Goal: Navigation & Orientation: Find specific page/section

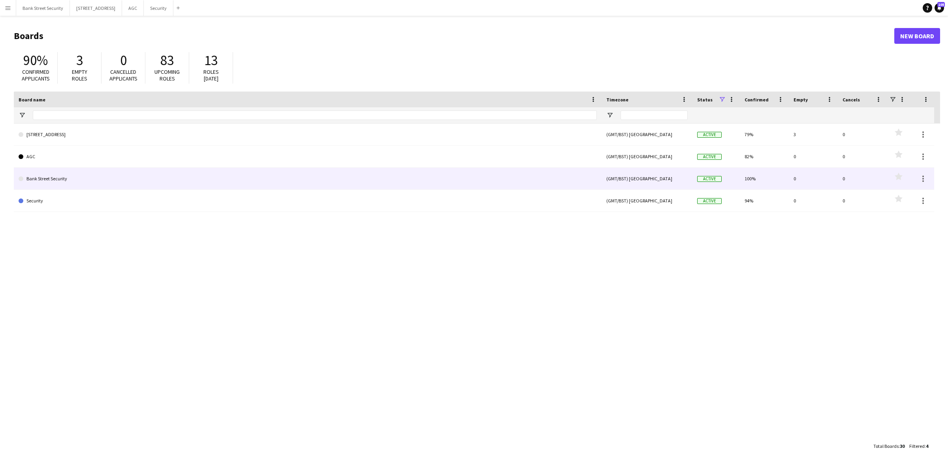
click at [64, 179] on link "Bank Street Security" at bounding box center [308, 179] width 578 height 22
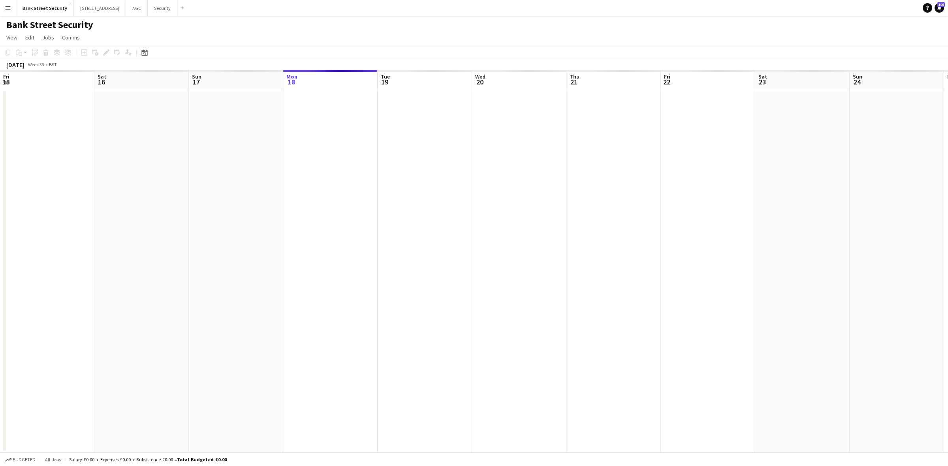
scroll to position [0, 188]
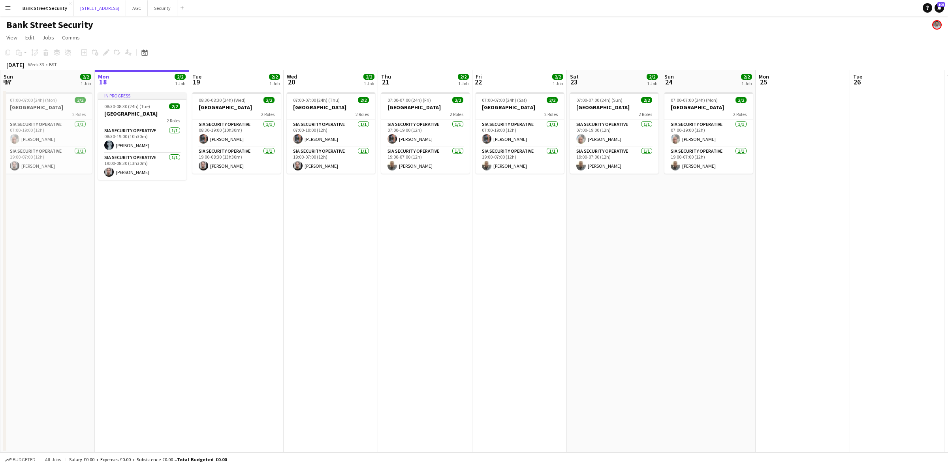
click at [94, 7] on button "[STREET_ADDRESS]" at bounding box center [100, 7] width 52 height 15
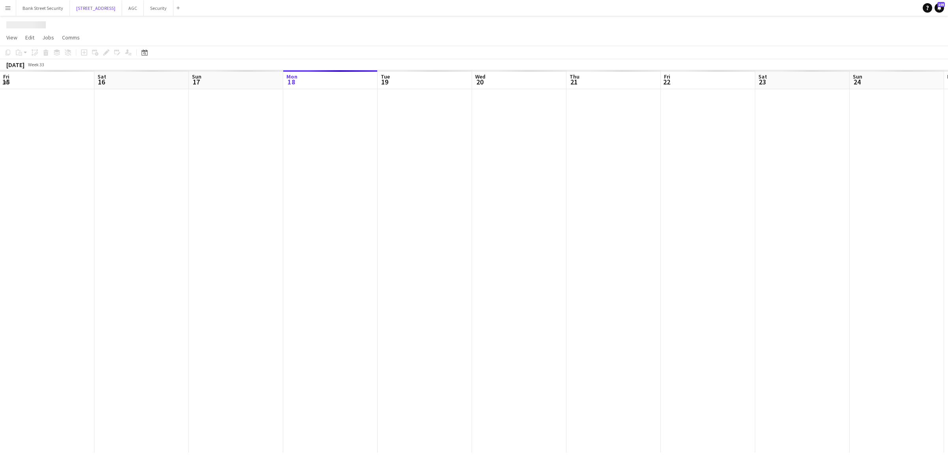
scroll to position [0, 188]
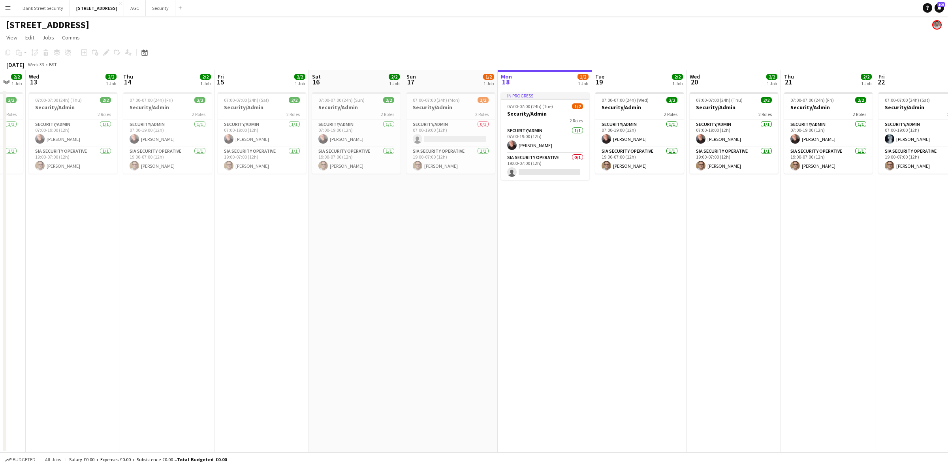
drag, startPoint x: 143, startPoint y: 212, endPoint x: 546, endPoint y: 192, distance: 403.4
click at [546, 192] on app-calendar-viewport "Mon 11 1/2 1 Job Tue 12 2/2 1 Job Wed 13 2/2 1 Job Thu 14 2/2 1 Job Fri 15 2/2 …" at bounding box center [474, 261] width 948 height 383
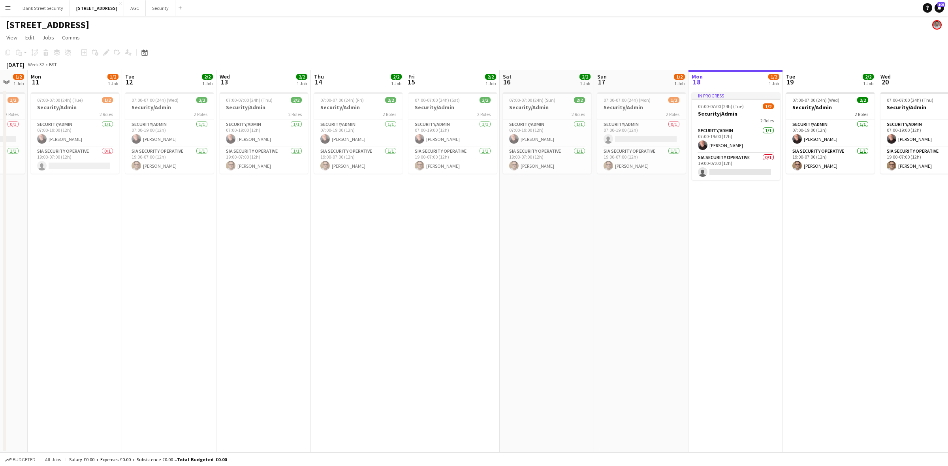
scroll to position [0, 164]
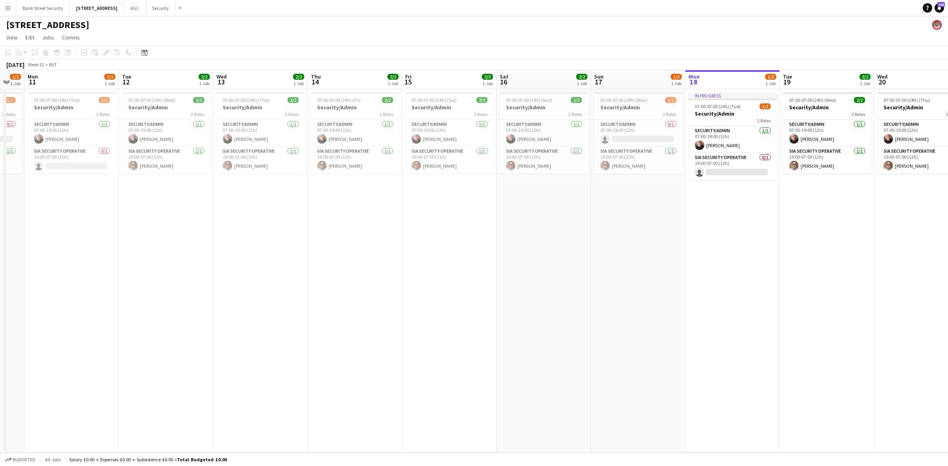
drag, startPoint x: 336, startPoint y: 252, endPoint x: 491, endPoint y: 240, distance: 154.8
click at [491, 240] on app-calendar-viewport "Sat 9 2/2 1 Job Sun 10 1/2 1 Job Mon 11 1/2 1 Job Tue 12 2/2 1 Job Wed 13 2/2 1…" at bounding box center [474, 261] width 948 height 383
click at [173, 7] on button "Security Close" at bounding box center [161, 7] width 30 height 15
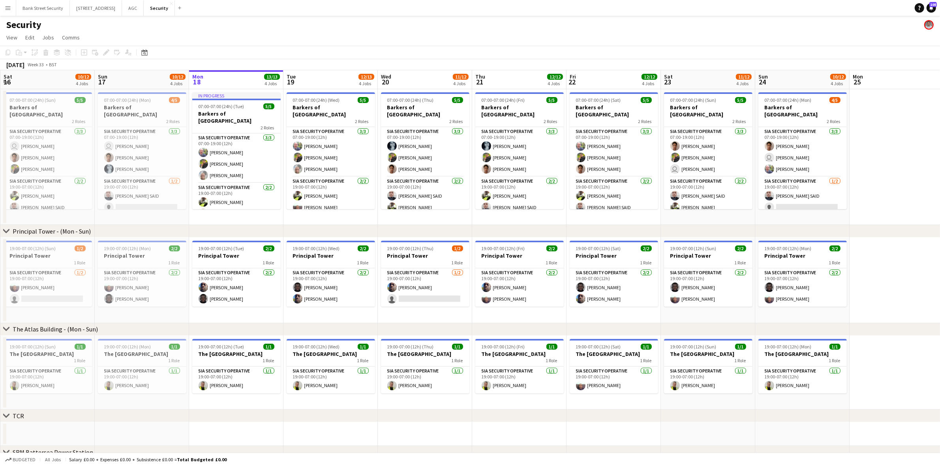
scroll to position [0, 192]
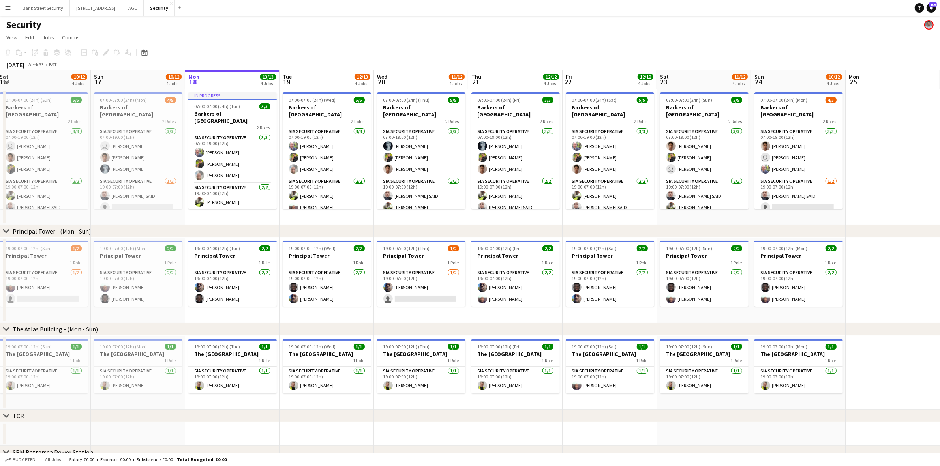
drag, startPoint x: 245, startPoint y: 220, endPoint x: 808, endPoint y: 203, distance: 562.6
click at [808, 203] on app-calendar-viewport "Thu 14 Fri 15 11/12 4 Jobs Sat 16 10/12 4 Jobs Sun 17 10/12 4 Jobs Mon 18 13/13…" at bounding box center [470, 332] width 940 height 524
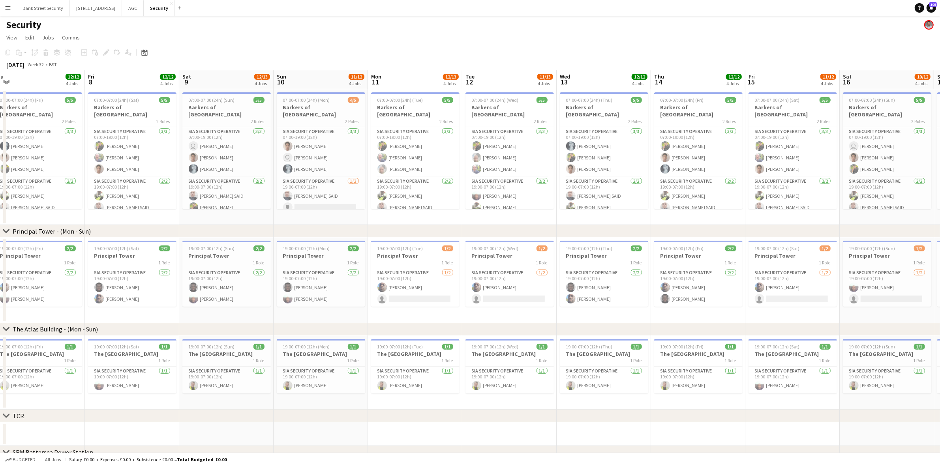
scroll to position [0, 236]
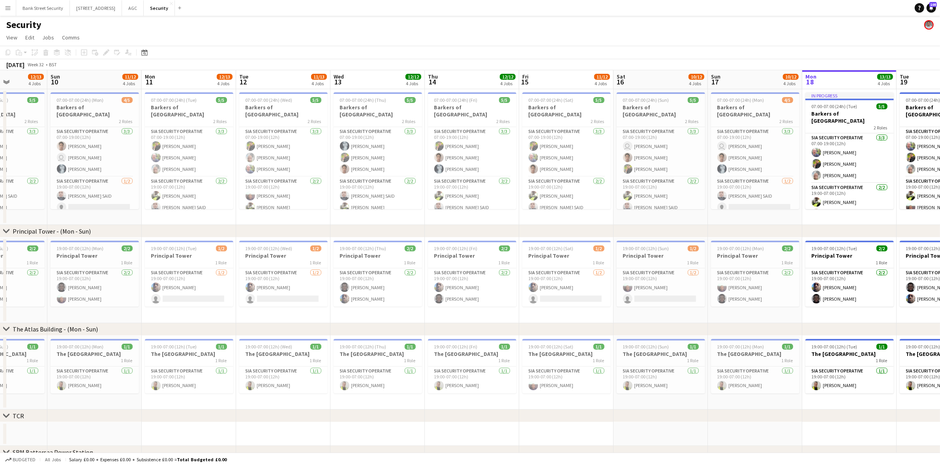
drag, startPoint x: 340, startPoint y: 222, endPoint x: 485, endPoint y: 190, distance: 148.8
click at [485, 190] on app-calendar-viewport "Thu 7 12/12 4 Jobs Fri 8 12/12 4 Jobs Sat 9 12/13 4 Jobs Sun 10 11/12 4 Jobs Mo…" at bounding box center [470, 332] width 940 height 524
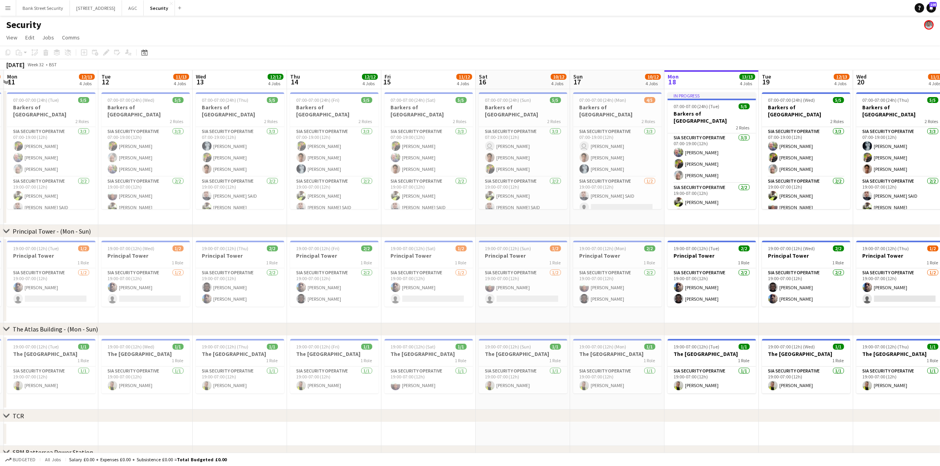
scroll to position [0, 281]
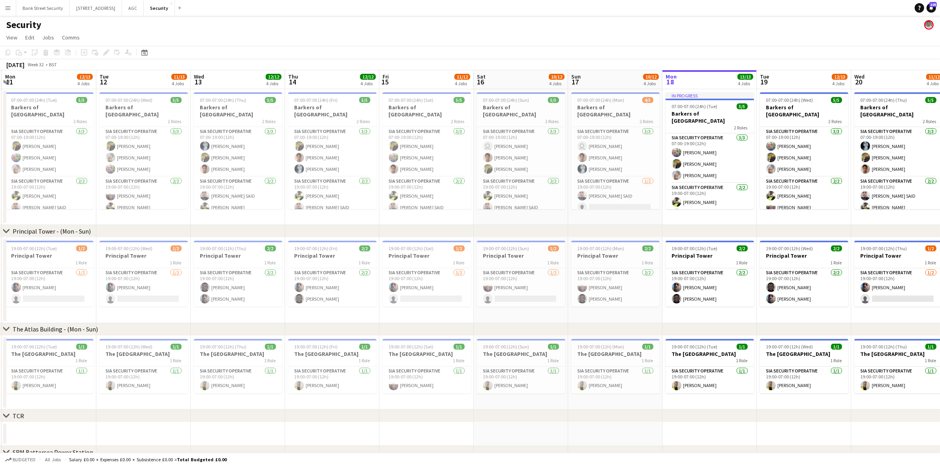
drag, startPoint x: 319, startPoint y: 220, endPoint x: 179, endPoint y: 215, distance: 139.9
click at [179, 215] on app-calendar-viewport "Fri 8 12/12 4 Jobs Sat 9 12/13 4 Jobs Sun 10 11/12 4 Jobs Mon 11 12/13 4 Jobs T…" at bounding box center [470, 332] width 940 height 524
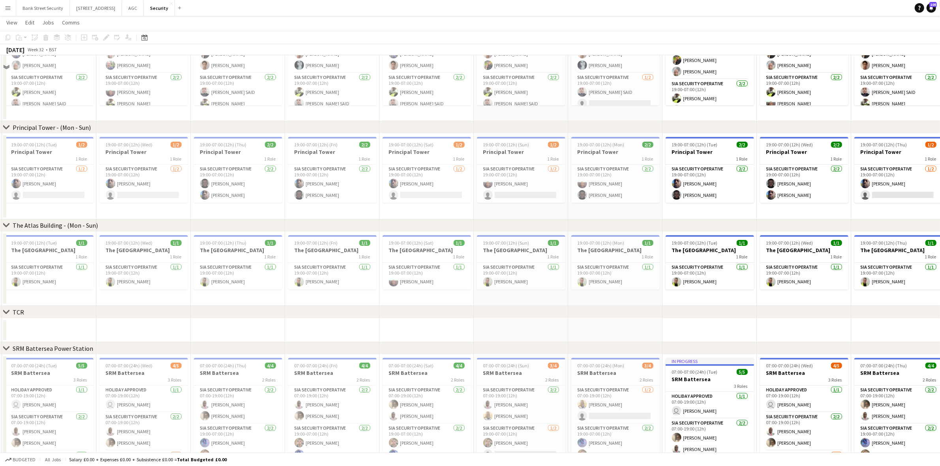
scroll to position [141, 0]
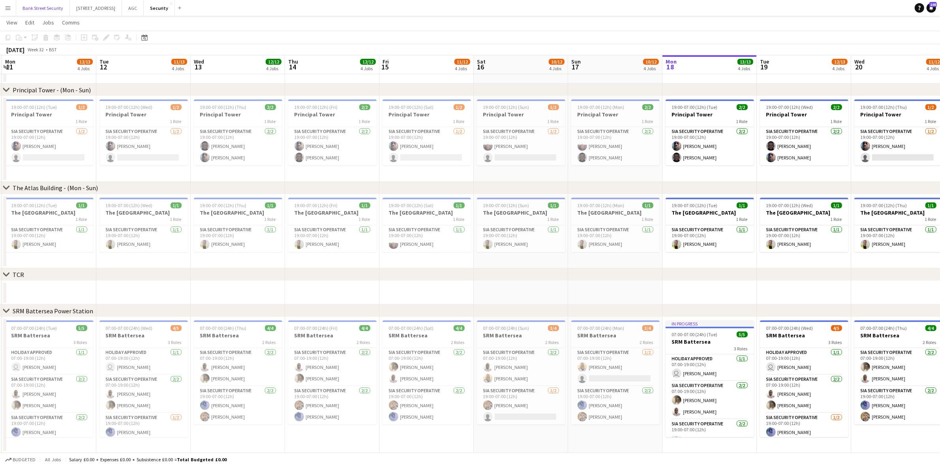
click at [50, 9] on button "Bank Street Security Close" at bounding box center [43, 7] width 54 height 15
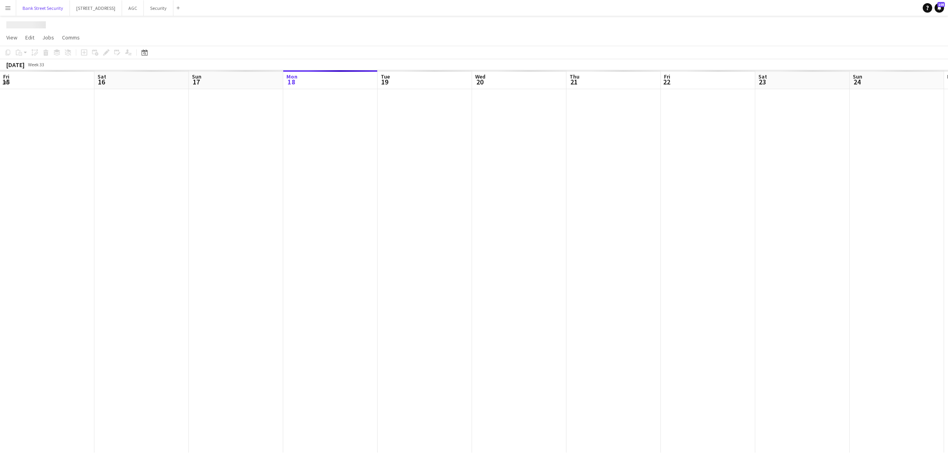
scroll to position [0, 188]
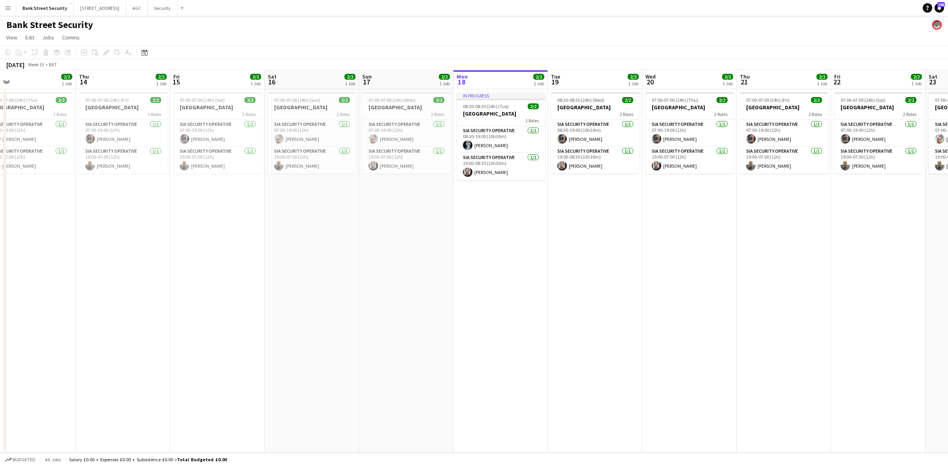
drag, startPoint x: 139, startPoint y: 212, endPoint x: 498, endPoint y: 174, distance: 361.0
click at [498, 174] on app-calendar-viewport "Mon 11 2/3 1 Job Tue 12 2/3 1 Job Wed 13 2/2 1 Job Thu 14 2/2 1 Job Fri 15 2/2 …" at bounding box center [474, 261] width 948 height 383
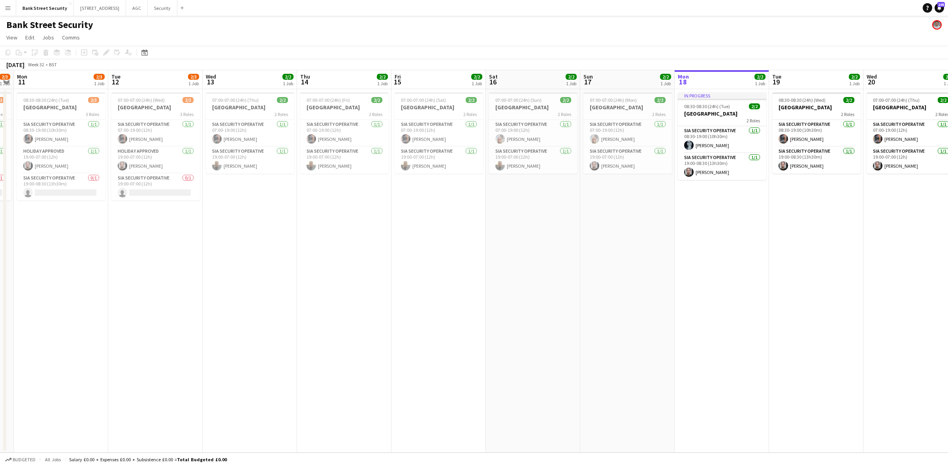
scroll to position [0, 271]
drag, startPoint x: 417, startPoint y: 204, endPoint x: 636, endPoint y: 179, distance: 220.6
click at [636, 179] on app-calendar-viewport "Fri 8 2/2 1 Job Sat 9 2/3 1 Job Sun 10 2/3 1 Job Mon 11 2/3 1 Job Tue 12 2/3 1 …" at bounding box center [474, 261] width 948 height 383
click at [445, 216] on app-date-cell "07:00-07:00 (24h) (Sat) 2/2 Bank Street 2 Roles SIA Security Operative [DATE] 0…" at bounding box center [436, 271] width 94 height 364
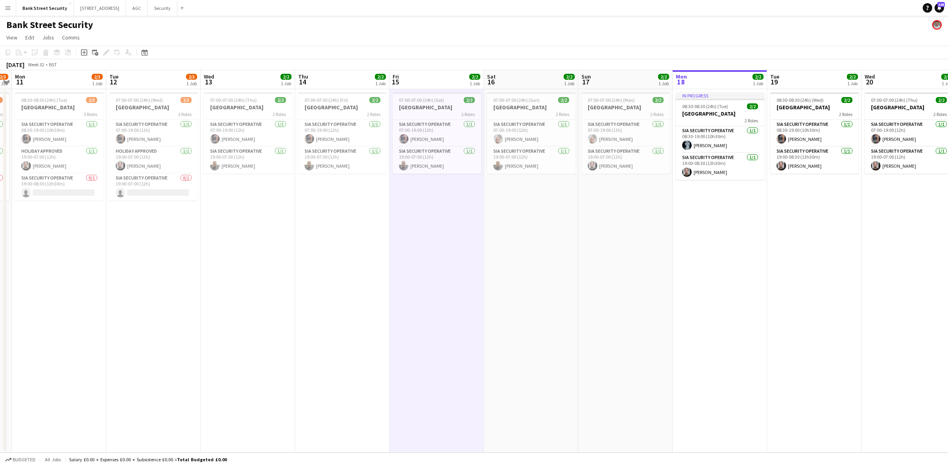
click at [249, 192] on app-date-cell "07:00-07:00 (24h) (Thu) 2/2 Bank Street 2 Roles SIA Security Operative [DATE] 0…" at bounding box center [248, 271] width 94 height 364
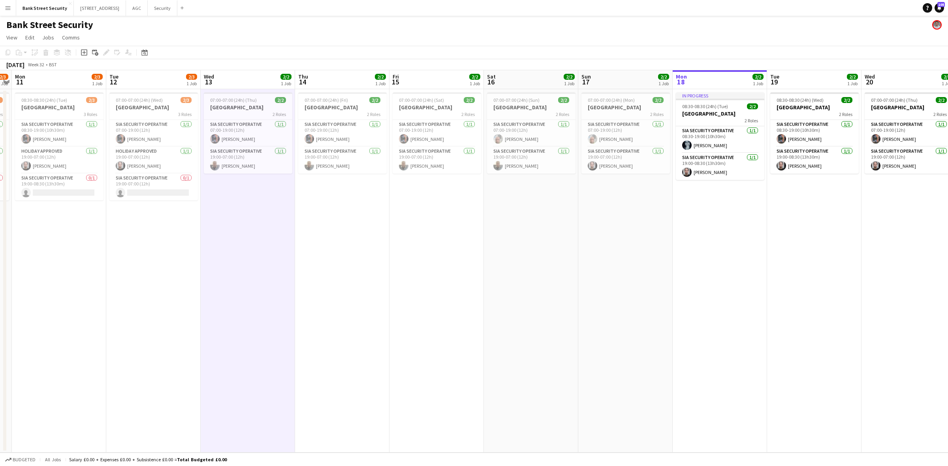
click at [117, 153] on app-card-role "Holiday Approved [DATE] 19:00-07:00 (12h) [PERSON_NAME]" at bounding box center [153, 160] width 88 height 27
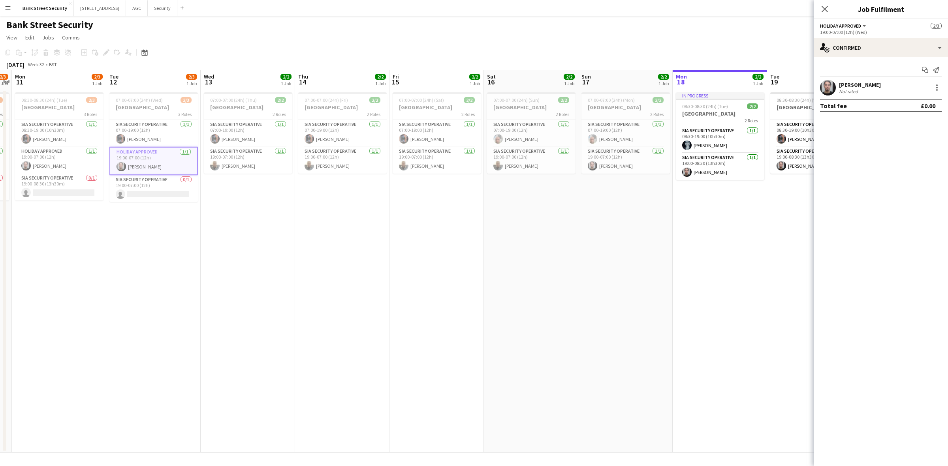
click at [86, 133] on app-card-role "SIA Security Operative [DATE] 08:30-19:00 (10h30m) [PERSON_NAME]" at bounding box center [59, 133] width 88 height 27
click at [413, 293] on app-date-cell "07:00-07:00 (24h) (Sat) 2/2 Bank Street 2 Roles SIA Security Operative [DATE] 0…" at bounding box center [436, 271] width 94 height 364
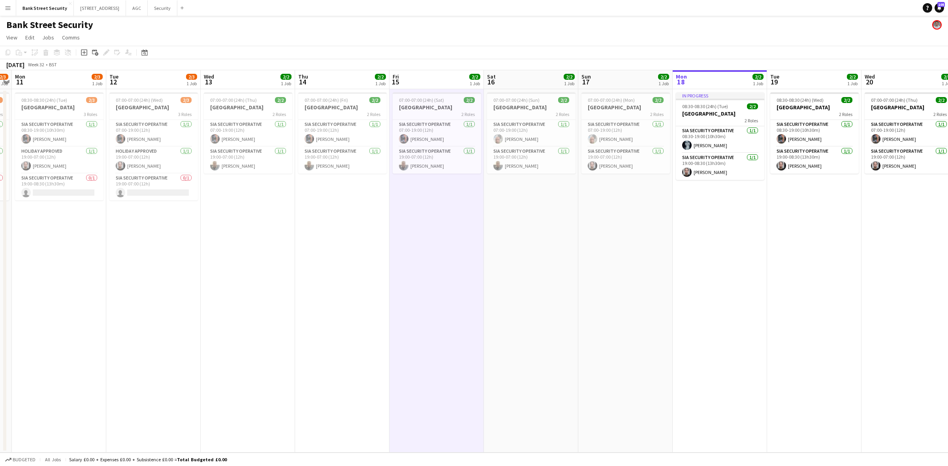
click at [550, 160] on app-card-role "SIA Security Operative [DATE] 19:00-07:00 (12h) [PERSON_NAME]" at bounding box center [531, 160] width 88 height 27
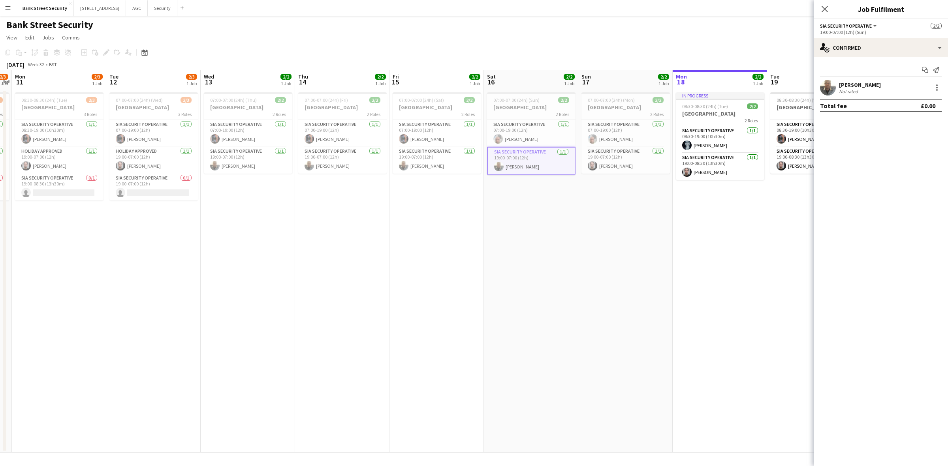
click at [594, 163] on app-user-avatar at bounding box center [592, 165] width 9 height 9
click at [557, 139] on app-card-role "SIA Security Operative [DATE] 07:00-19:00 (12h) [PERSON_NAME]" at bounding box center [531, 133] width 88 height 27
click at [603, 141] on app-card-role "SIA Security Operative [DATE] 07:00-19:00 (12h) [PERSON_NAME]" at bounding box center [625, 133] width 88 height 27
click at [165, 7] on button "Security Close" at bounding box center [163, 7] width 30 height 15
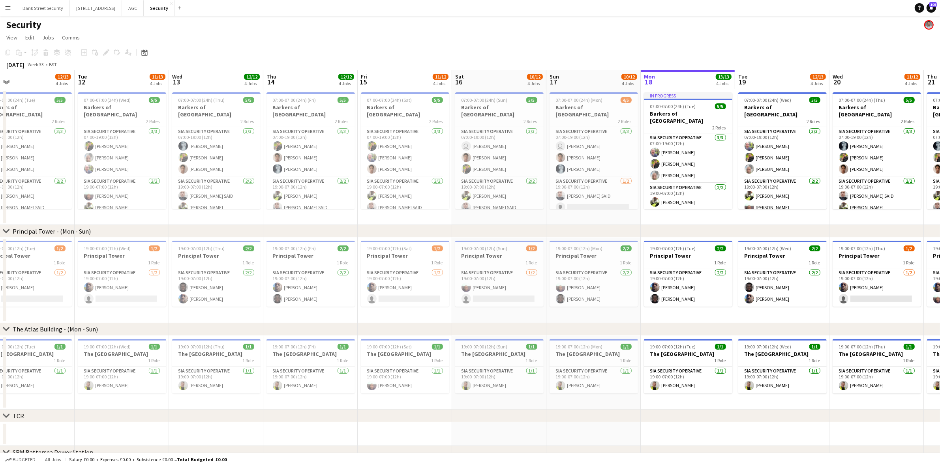
scroll to position [0, 282]
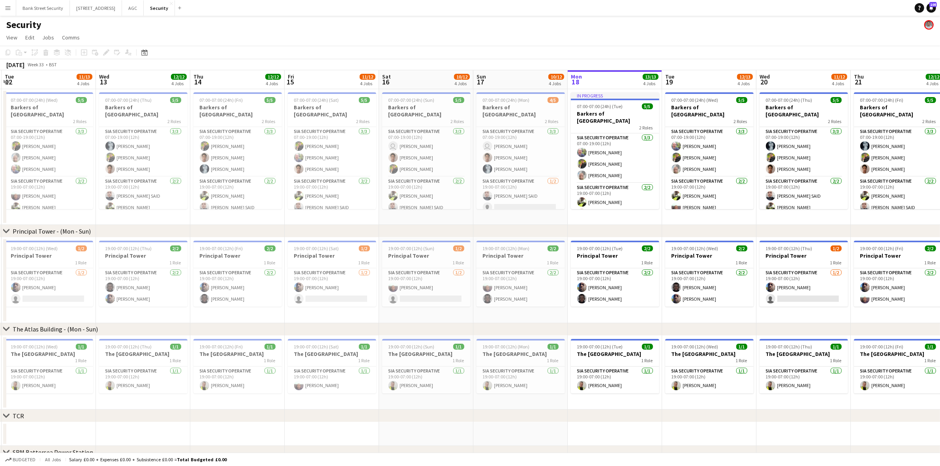
drag, startPoint x: 96, startPoint y: 219, endPoint x: 569, endPoint y: 201, distance: 473.5
click at [569, 201] on app-calendar-viewport "Sat 9 Sun 10 Mon 11 12/13 4 Jobs Tue 12 11/13 4 Jobs Wed 13 12/12 4 Jobs Thu 14…" at bounding box center [470, 332] width 940 height 524
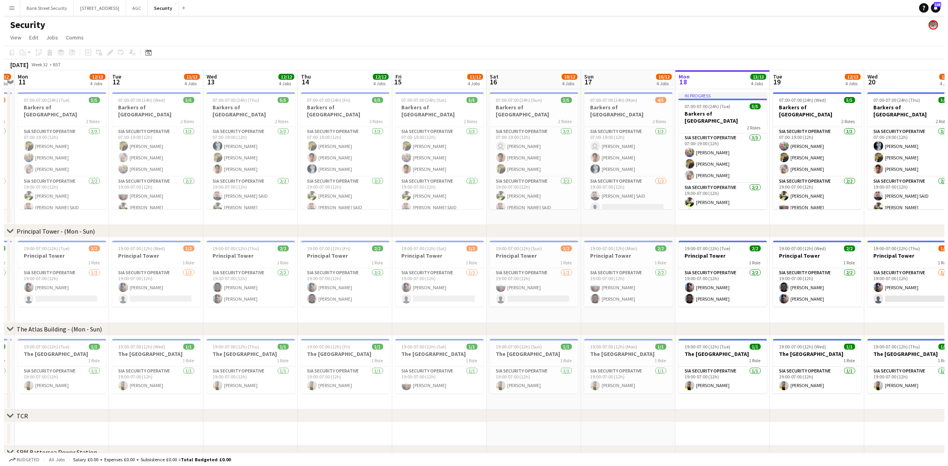
scroll to position [0, 276]
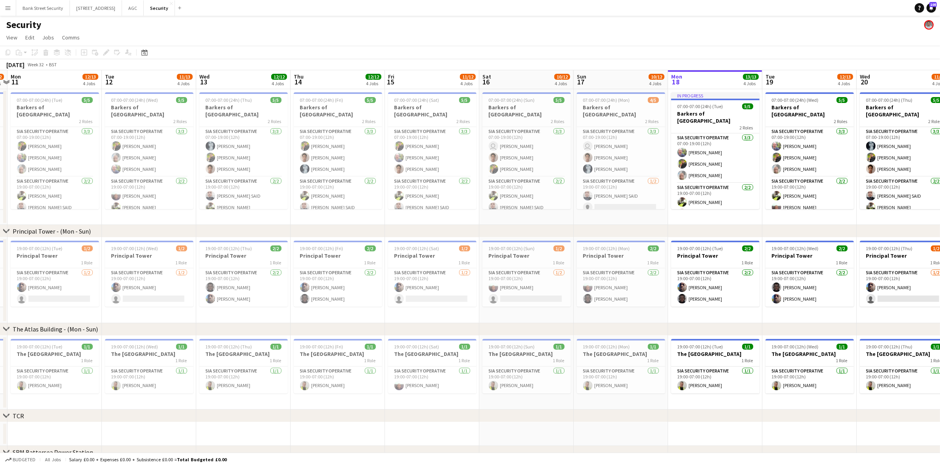
drag, startPoint x: 402, startPoint y: 212, endPoint x: 502, endPoint y: 200, distance: 101.0
click at [502, 200] on app-calendar-viewport "Fri 8 12/12 4 Jobs Sat 9 12/13 4 Jobs Sun 10 11/12 4 Jobs Mon 11 12/13 4 Jobs T…" at bounding box center [470, 332] width 940 height 524
click at [143, 6] on button "AGC Close" at bounding box center [133, 7] width 22 height 15
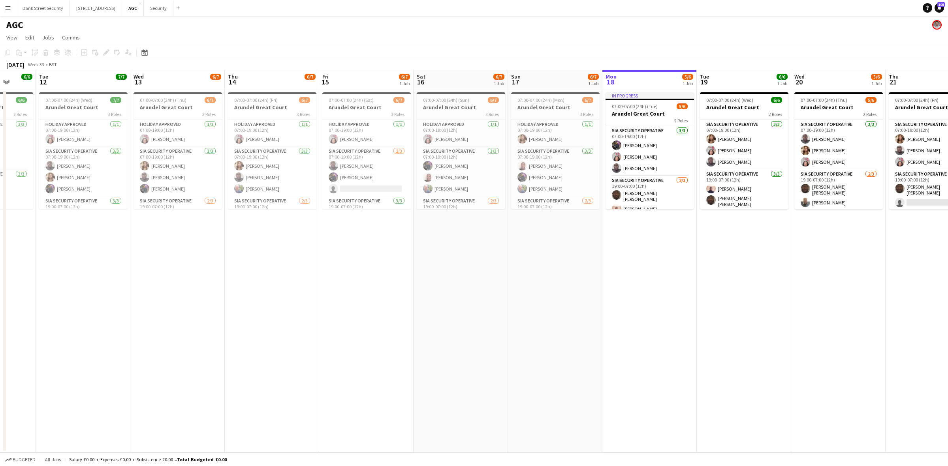
drag, startPoint x: 124, startPoint y: 252, endPoint x: 631, endPoint y: 229, distance: 508.0
click at [631, 229] on app-calendar-viewport "Sat 9 7/8 1 Job Sun 10 7/7 1 Job Mon 11 6/6 1 Job Tue 12 7/7 1 Job Wed 13 6/7 1…" at bounding box center [474, 261] width 948 height 383
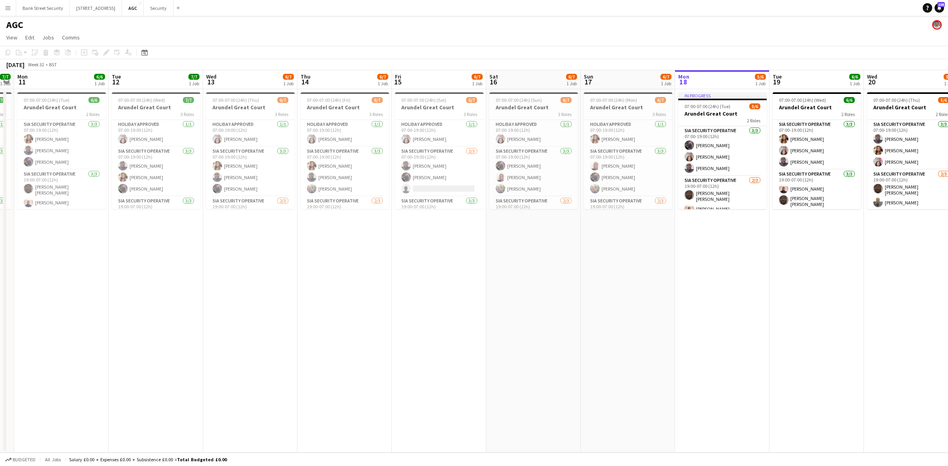
scroll to position [0, 273]
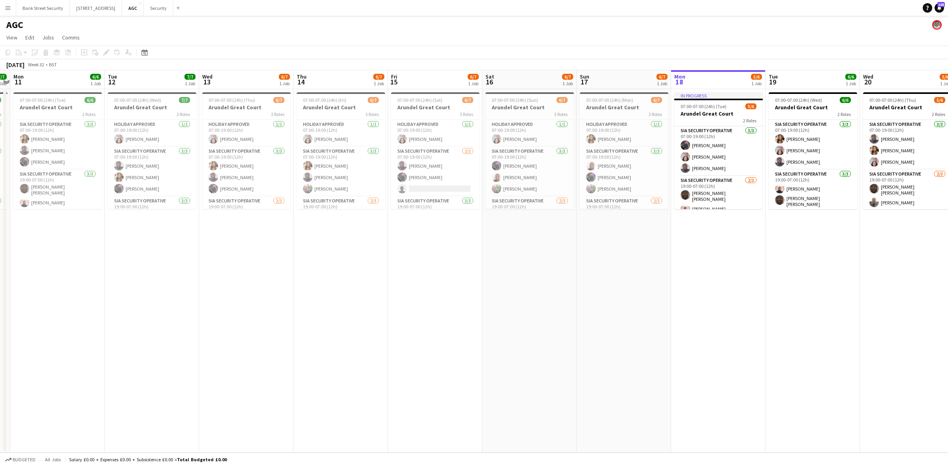
drag, startPoint x: 360, startPoint y: 277, endPoint x: 429, endPoint y: 271, distance: 68.9
click at [429, 271] on app-calendar-viewport "Fri 8 5/6 1 Job Sat 9 7/8 1 Job Sun 10 7/7 1 Job Mon 11 6/6 1 Job Tue 12 7/7 1 …" at bounding box center [474, 261] width 948 height 383
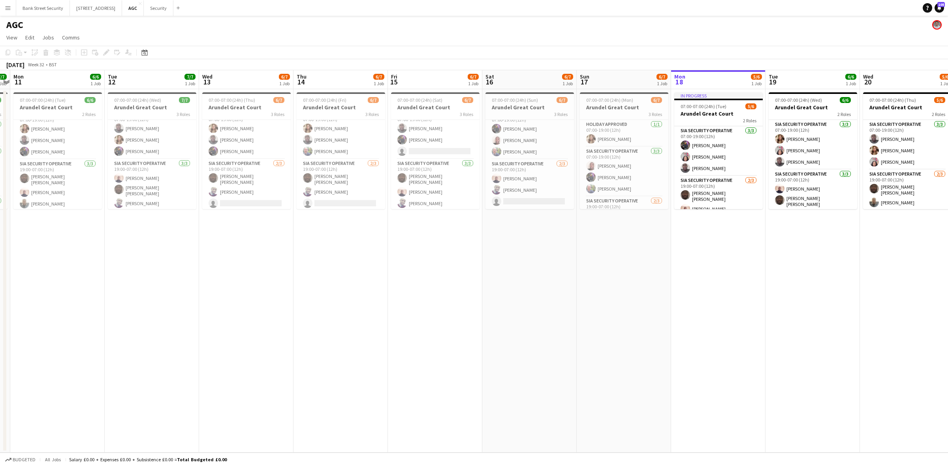
scroll to position [38, 0]
click at [163, 10] on button "Security Close" at bounding box center [159, 7] width 30 height 15
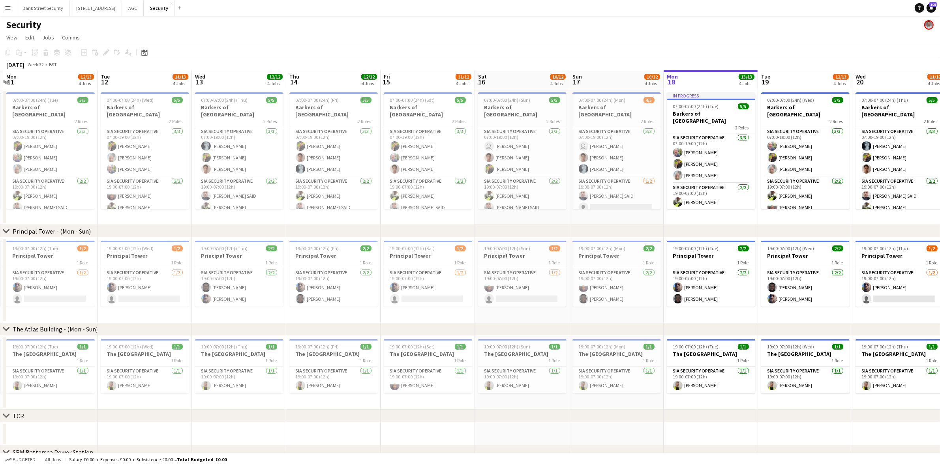
scroll to position [0, 186]
drag, startPoint x: 104, startPoint y: 310, endPoint x: 673, endPoint y: 287, distance: 569.2
click at [673, 287] on app-calendar-viewport "Sat 9 12/13 4 Jobs Sun 10 11/12 4 Jobs Mon 11 12/13 4 Jobs Tue 12 11/13 4 Jobs …" at bounding box center [470, 332] width 940 height 524
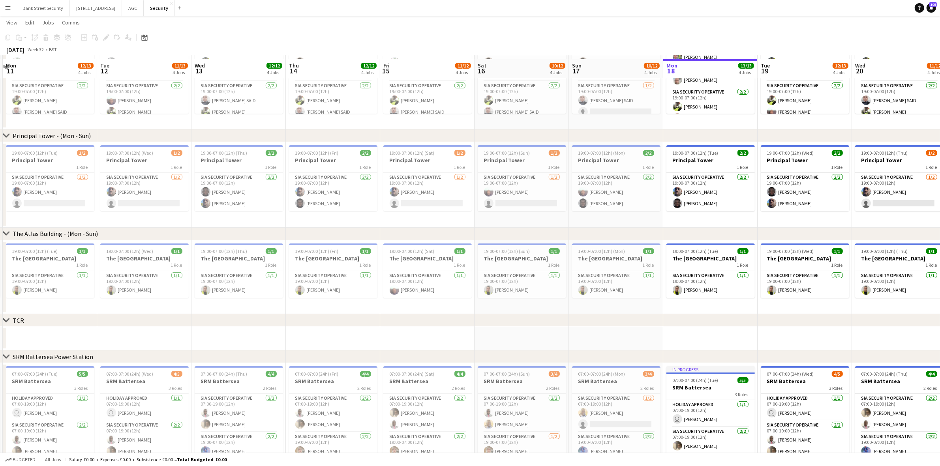
scroll to position [99, 0]
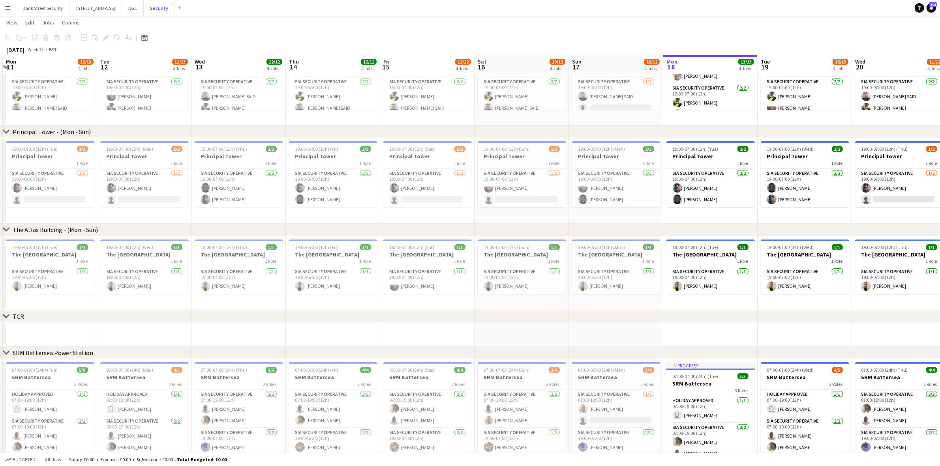
click at [167, 12] on button "Security Close" at bounding box center [159, 7] width 31 height 15
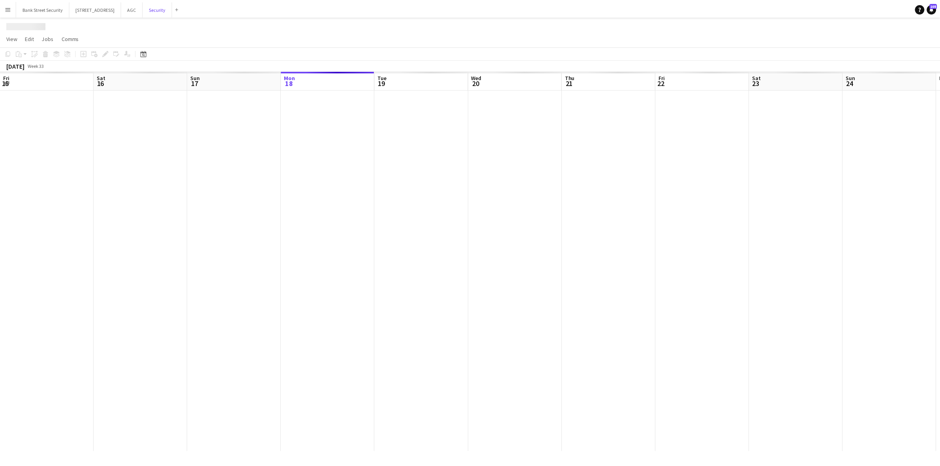
scroll to position [0, 188]
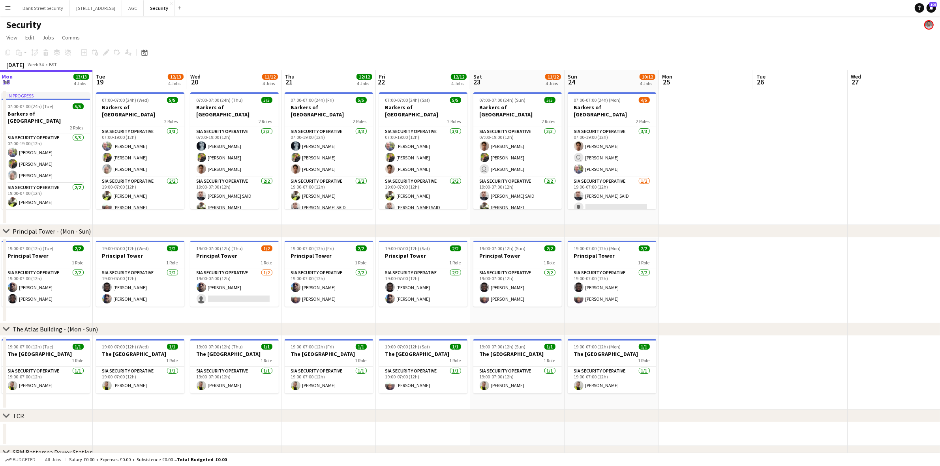
drag, startPoint x: 192, startPoint y: 216, endPoint x: 72, endPoint y: 192, distance: 122.0
click at [93, 210] on app-calendar-viewport "Fri 15 11/12 4 Jobs Sat 16 10/12 4 Jobs Sun 17 10/12 4 Jobs Mon 18 13/13 4 Jobs…" at bounding box center [470, 332] width 940 height 524
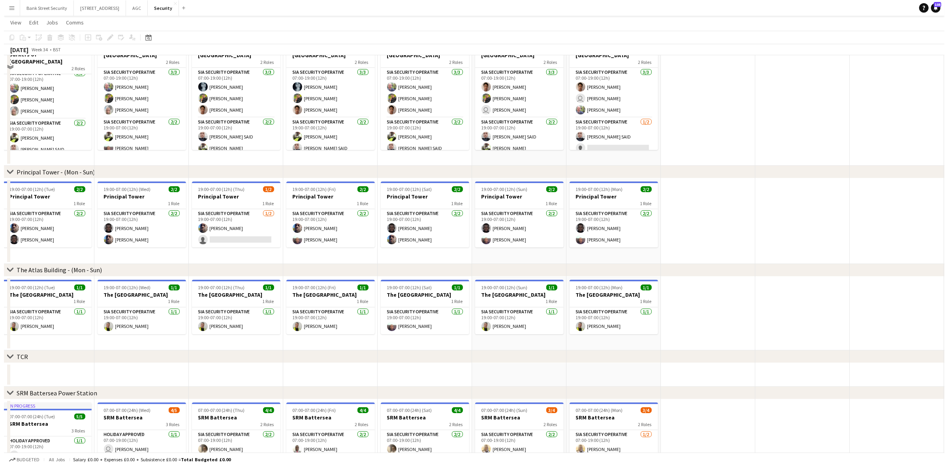
scroll to position [0, 0]
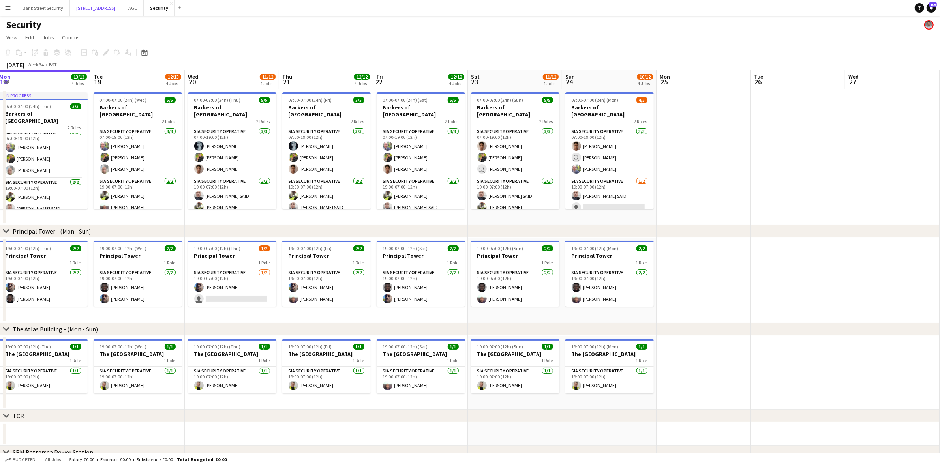
click at [88, 8] on button "[STREET_ADDRESS]" at bounding box center [96, 7] width 52 height 15
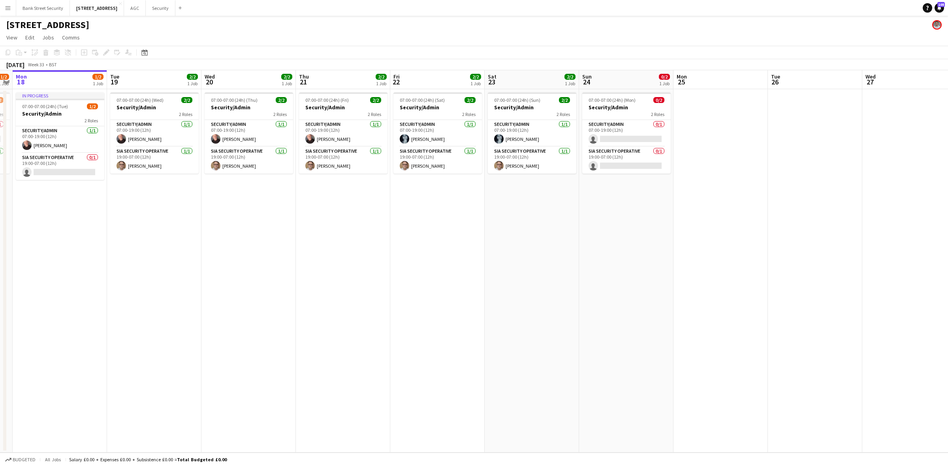
scroll to position [0, 271]
drag, startPoint x: 197, startPoint y: 226, endPoint x: 115, endPoint y: 219, distance: 83.2
click at [115, 219] on app-calendar-viewport "Fri 15 2/2 1 Job Sat 16 2/2 1 Job Sun 17 1/2 1 Job Mon 18 1/2 1 Job Tue 19 2/2 …" at bounding box center [474, 261] width 948 height 383
click at [166, 8] on button "Security Close" at bounding box center [161, 7] width 30 height 15
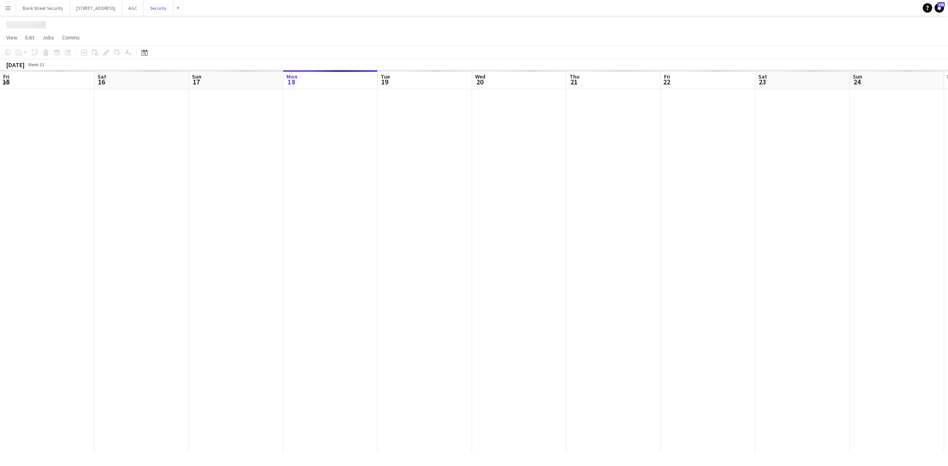
scroll to position [0, 188]
click at [47, 9] on button "Bank Street Security Close" at bounding box center [43, 7] width 54 height 15
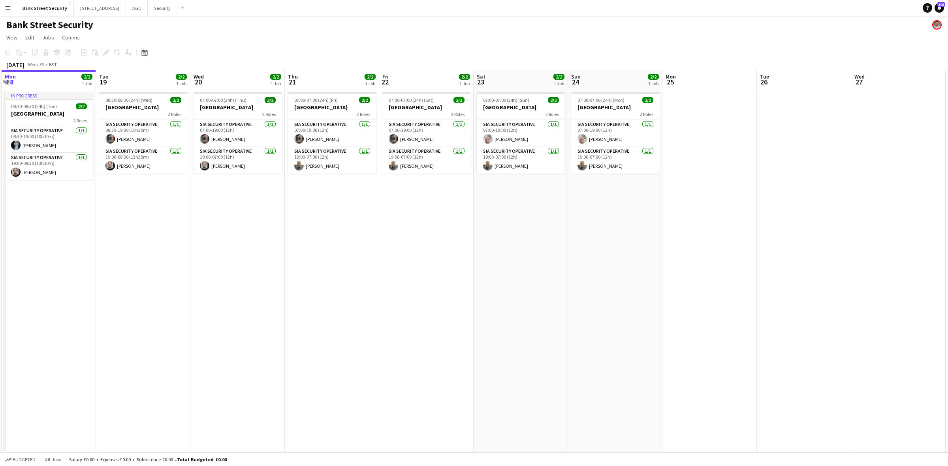
scroll to position [0, 282]
drag, startPoint x: 309, startPoint y: 229, endPoint x: 215, endPoint y: 230, distance: 94.0
click at [215, 230] on app-calendar-viewport "Fri 15 2/2 1 Job Sat 16 2/2 1 Job Sun 17 2/2 1 Job Mon 18 2/2 1 Job Tue 19 2/2 …" at bounding box center [474, 261] width 948 height 383
click at [110, 10] on button "[STREET_ADDRESS]" at bounding box center [100, 7] width 52 height 15
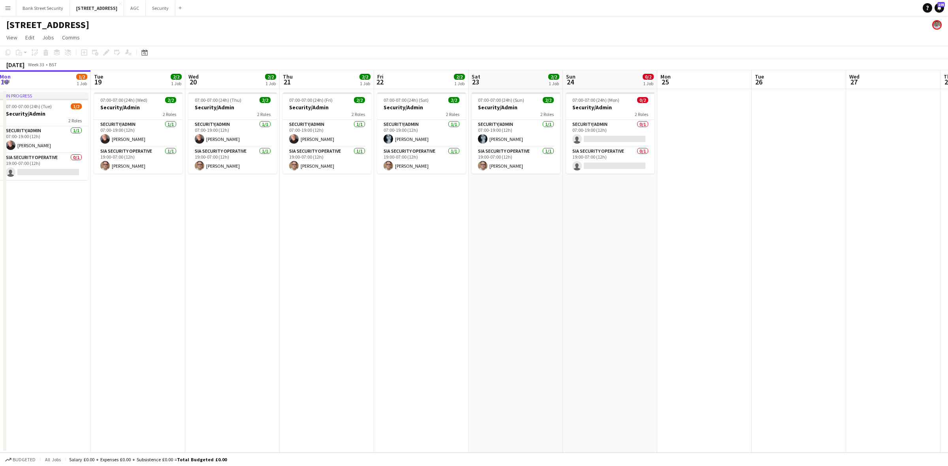
scroll to position [0, 288]
drag, startPoint x: 247, startPoint y: 289, endPoint x: 147, endPoint y: 283, distance: 100.1
click at [147, 283] on app-calendar-viewport "Fri 15 2/2 1 Job Sat 16 2/2 1 Job Sun 17 1/2 1 Job Mon 18 1/2 1 Job Tue 19 2/2 …" at bounding box center [474, 261] width 948 height 383
click at [173, 7] on button "Security Close" at bounding box center [161, 7] width 30 height 15
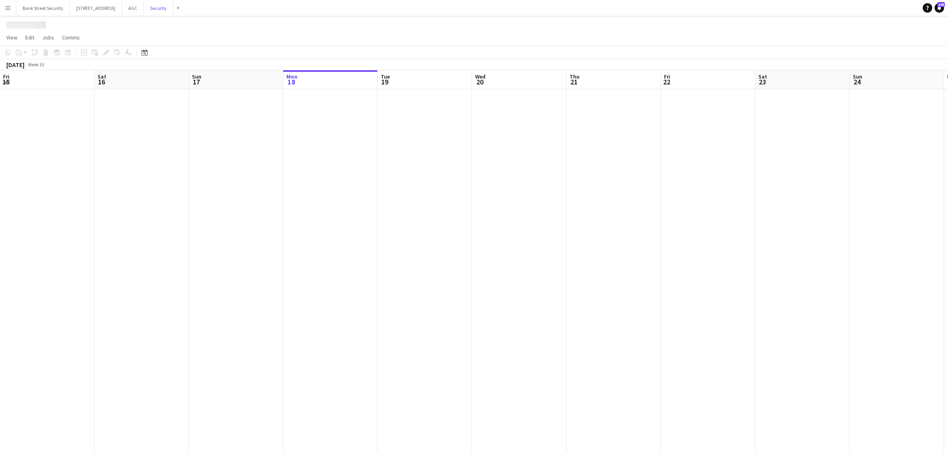
scroll to position [0, 188]
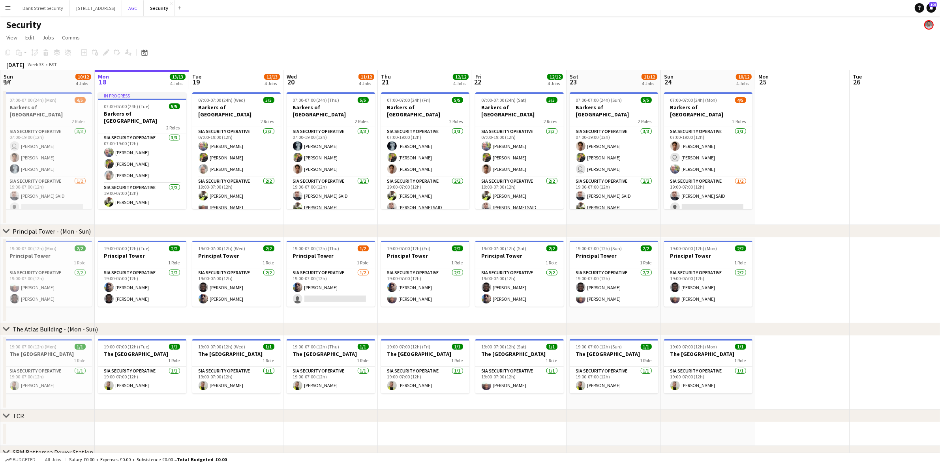
click at [143, 6] on button "AGC Close" at bounding box center [133, 7] width 22 height 15
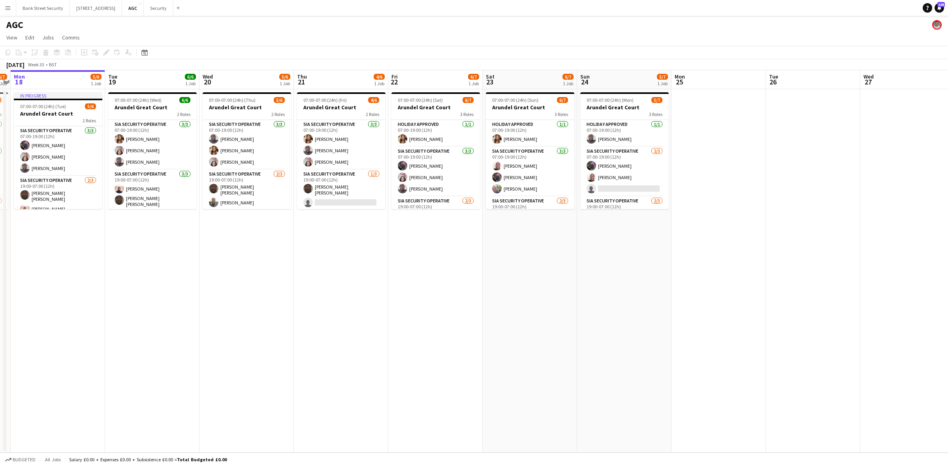
scroll to position [0, 274]
drag, startPoint x: 210, startPoint y: 205, endPoint x: 124, endPoint y: 220, distance: 87.4
click at [124, 220] on app-calendar-viewport "Fri 15 6/7 1 Job Sat 16 6/7 1 Job Sun 17 6/7 1 Job Mon 18 5/6 1 Job Tue 19 6/6 …" at bounding box center [474, 261] width 948 height 383
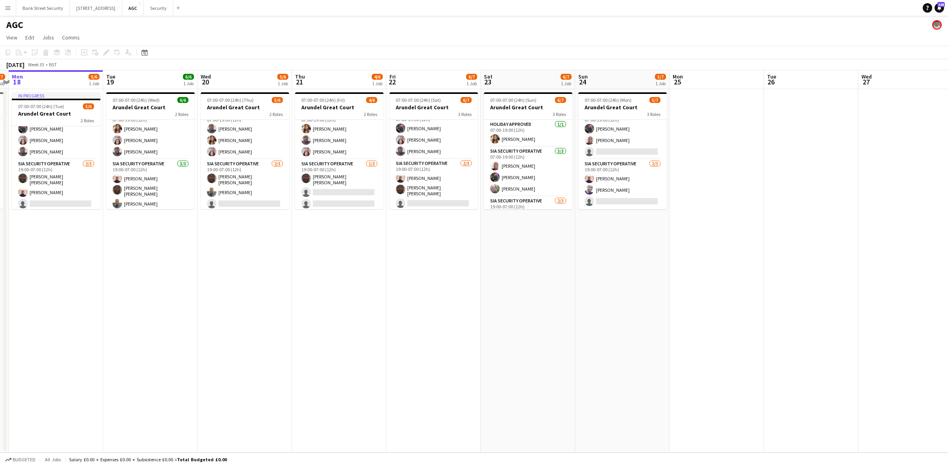
scroll to position [38, 0]
click at [262, 363] on app-date-cell "07:00-07:00 (24h) (Thu) 5/6 Arundel Great Court 2 Roles SIA Security Operative …" at bounding box center [244, 271] width 94 height 364
